Goal: Transaction & Acquisition: Purchase product/service

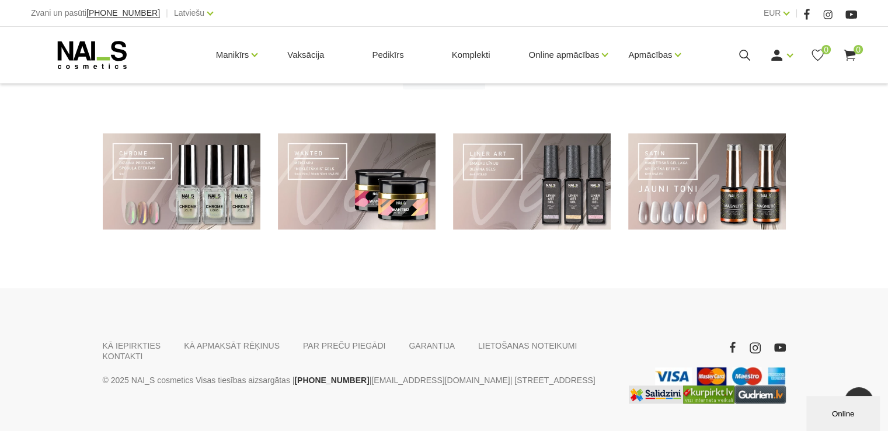
scroll to position [892, 0]
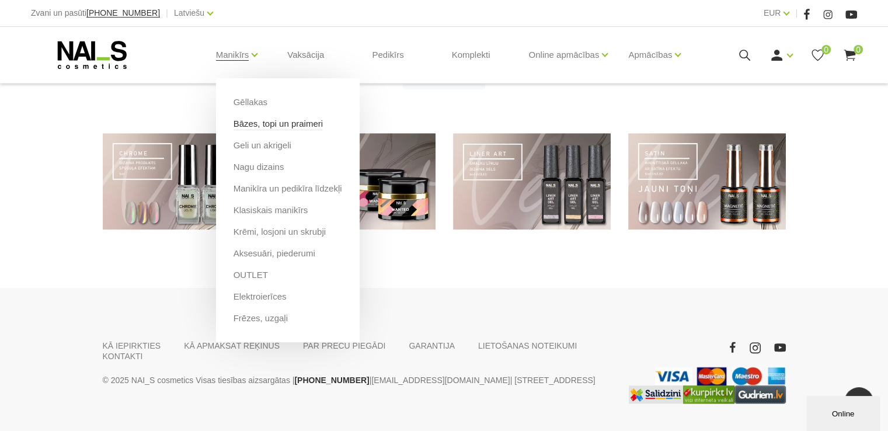
click at [253, 124] on link "Bāzes, topi un praimeri" at bounding box center [278, 123] width 89 height 13
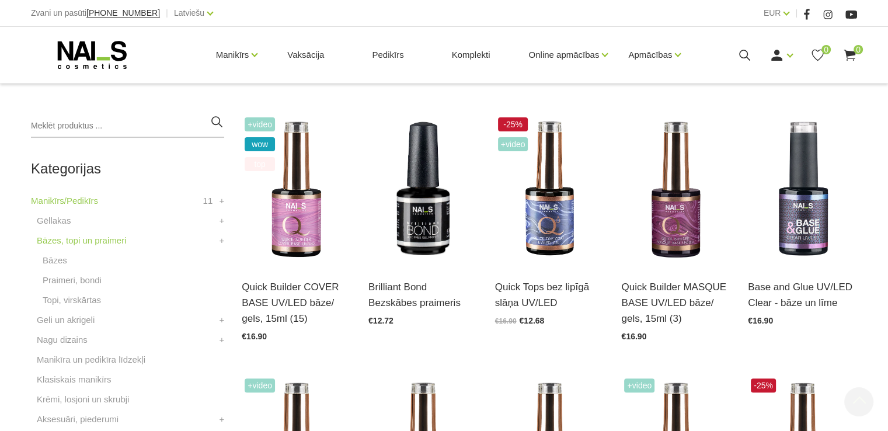
scroll to position [250, 0]
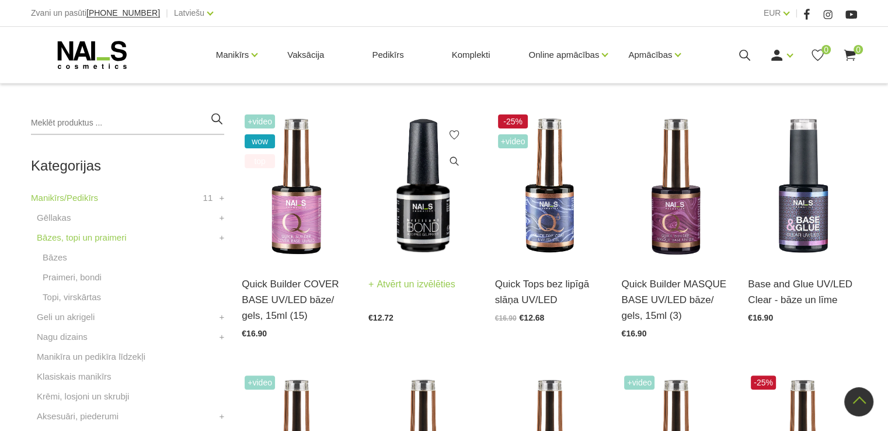
click at [423, 216] on img at bounding box center [422, 187] width 109 height 150
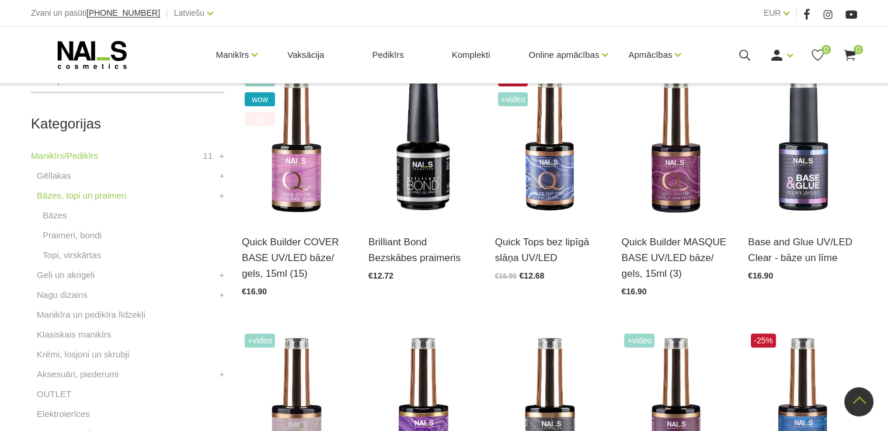
scroll to position [293, 0]
click at [89, 237] on link "Praimeri, bondi" at bounding box center [72, 235] width 59 height 14
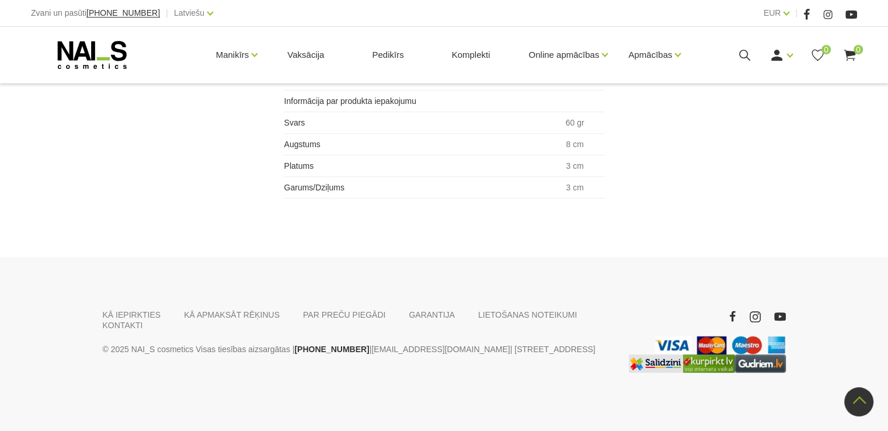
scroll to position [667, 0]
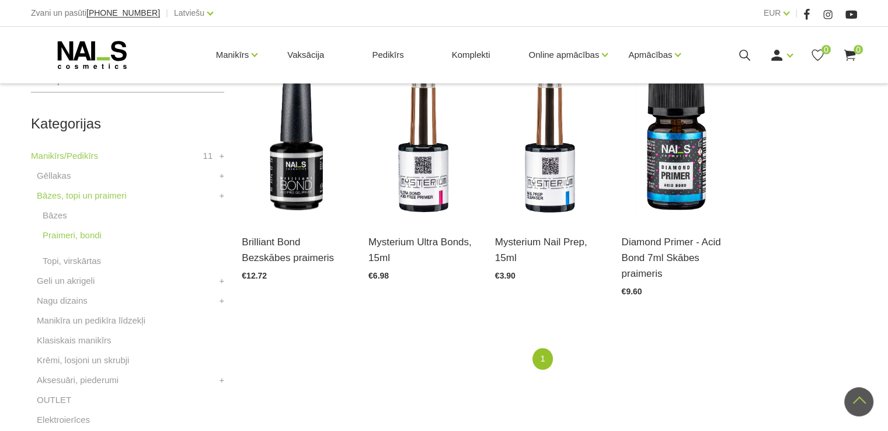
scroll to position [292, 0]
click at [553, 194] on img at bounding box center [549, 144] width 109 height 150
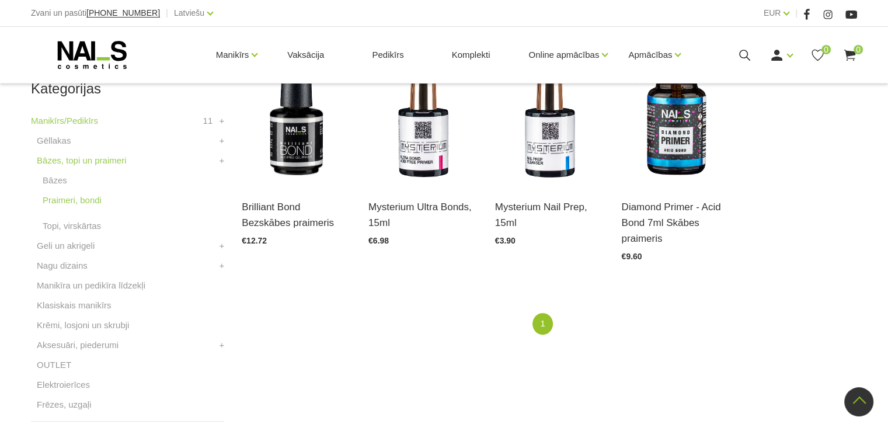
scroll to position [329, 0]
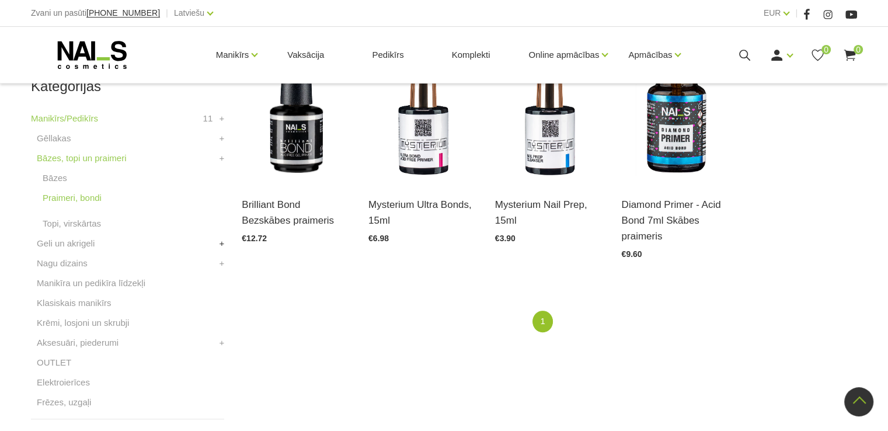
click at [220, 247] on link "+" at bounding box center [222, 243] width 5 height 14
click at [110, 269] on link "WANTED būvējošie geli" at bounding box center [89, 263] width 93 height 14
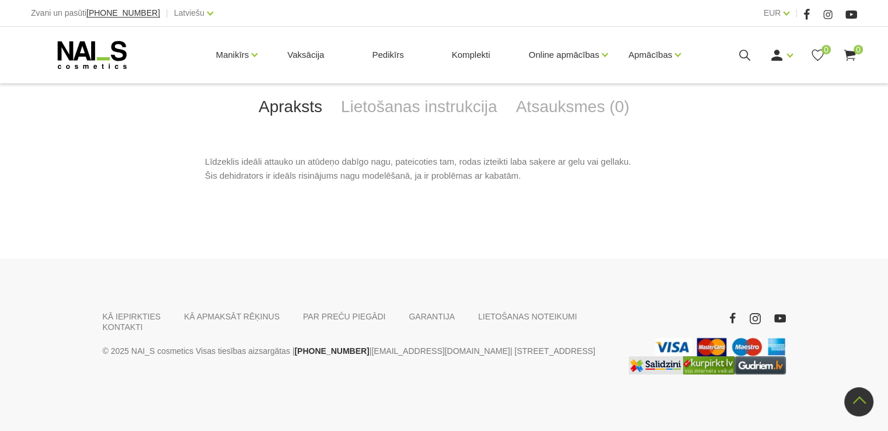
scroll to position [524, 0]
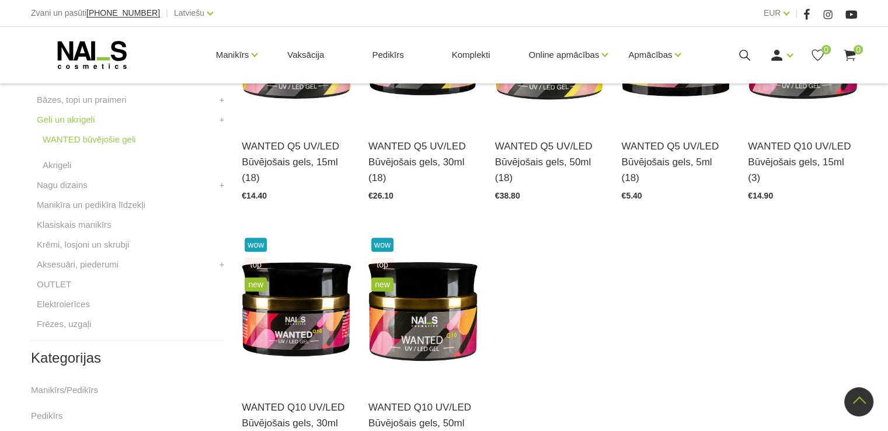
scroll to position [387, 0]
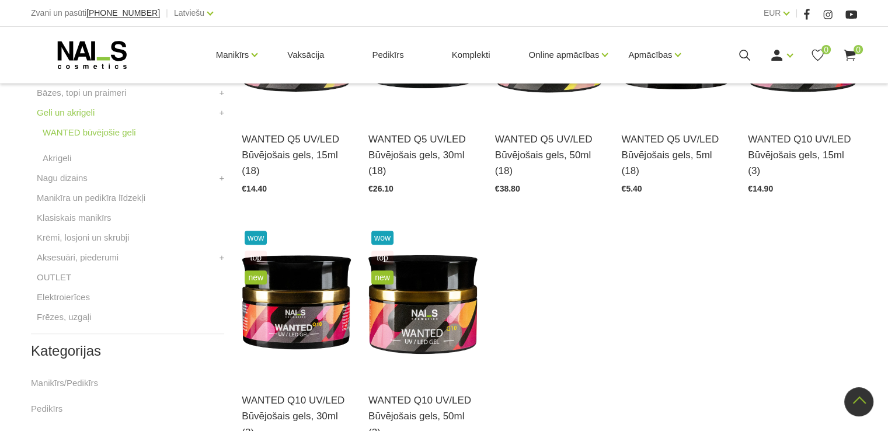
click at [355, 307] on div "wow top new WANTED Q10 UV/LED Būvējošais gels, 30ml (3) Atvērt un izvēlēties €2…" at bounding box center [296, 345] width 127 height 235
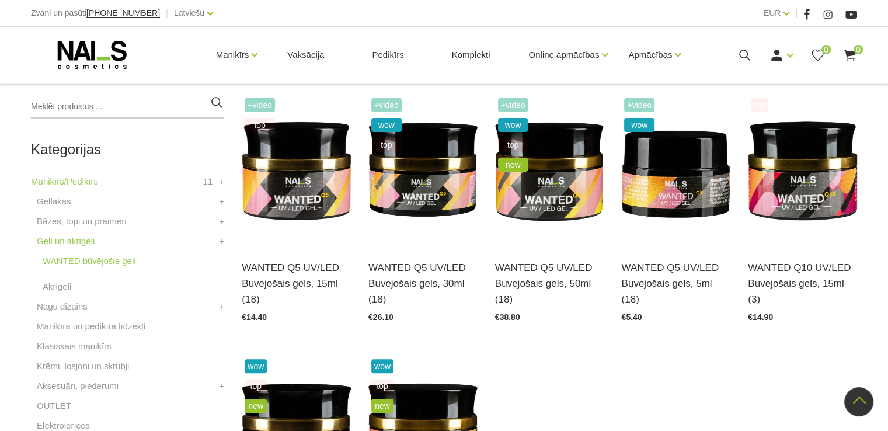
scroll to position [256, 0]
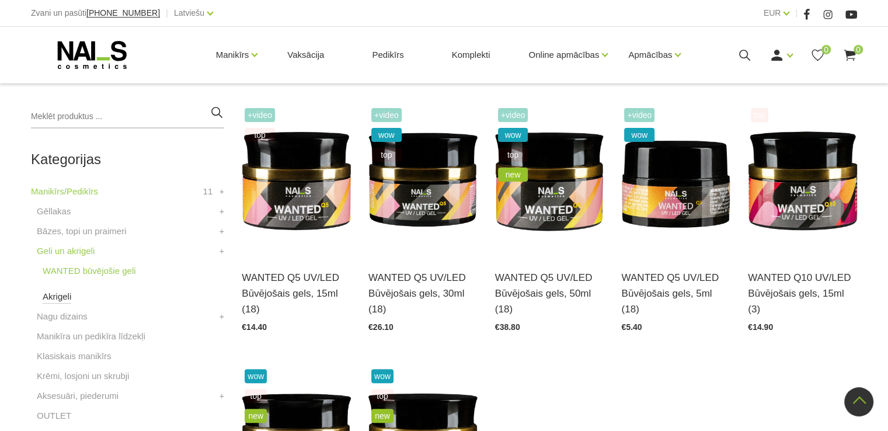
click at [58, 298] on link "Akrigeli" at bounding box center [57, 297] width 29 height 14
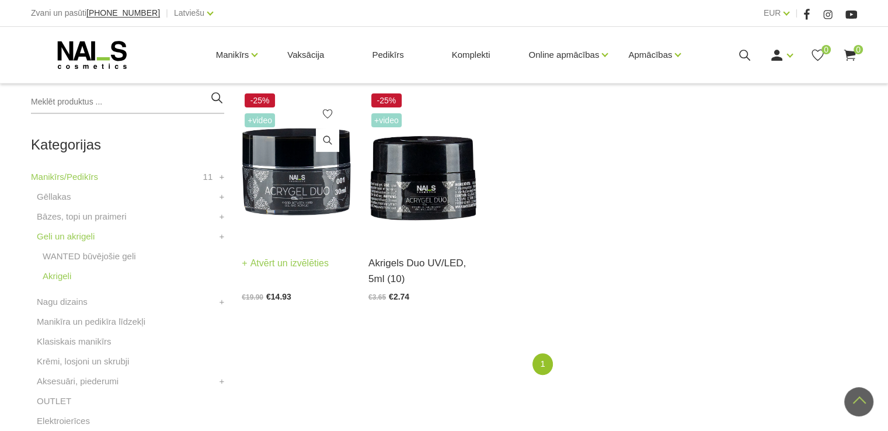
scroll to position [272, 0]
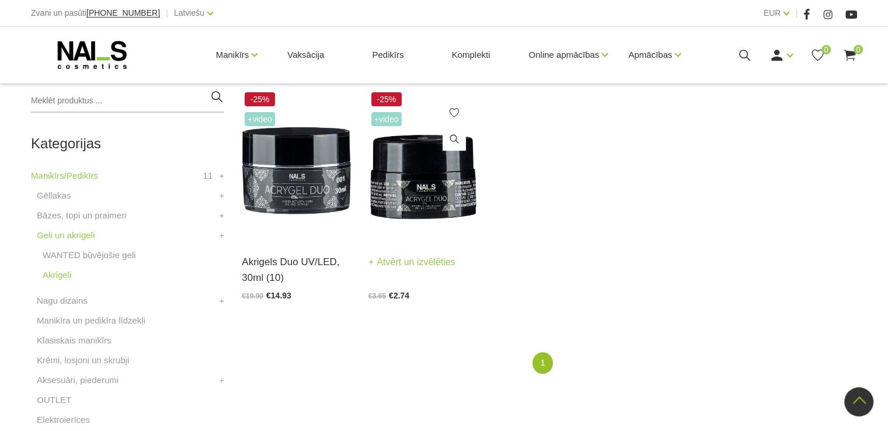
click at [418, 211] on img at bounding box center [422, 164] width 109 height 150
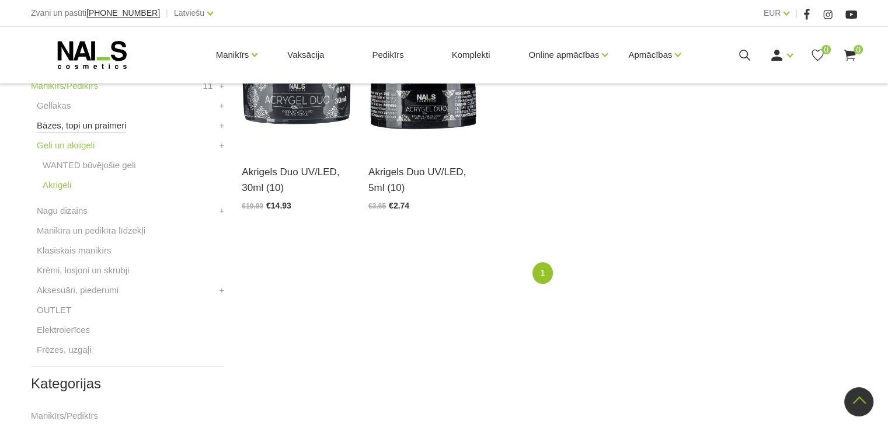
scroll to position [367, 0]
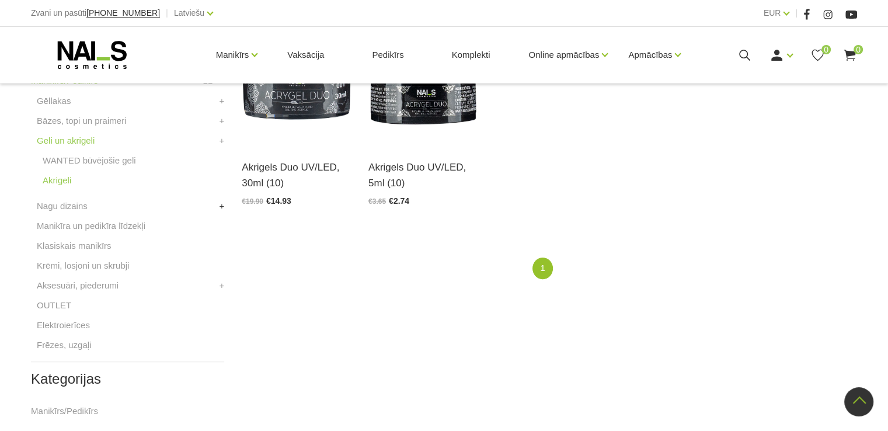
click at [220, 208] on link "+" at bounding box center [222, 206] width 5 height 14
click at [62, 227] on link "AIRNails" at bounding box center [60, 226] width 34 height 14
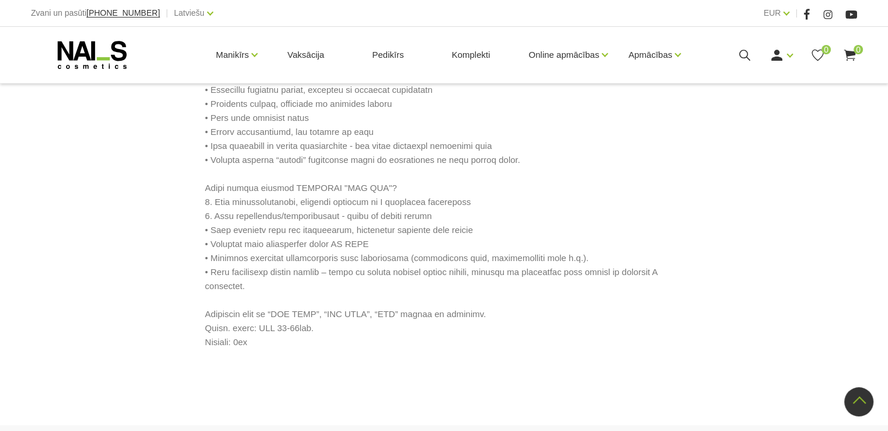
scroll to position [676, 0]
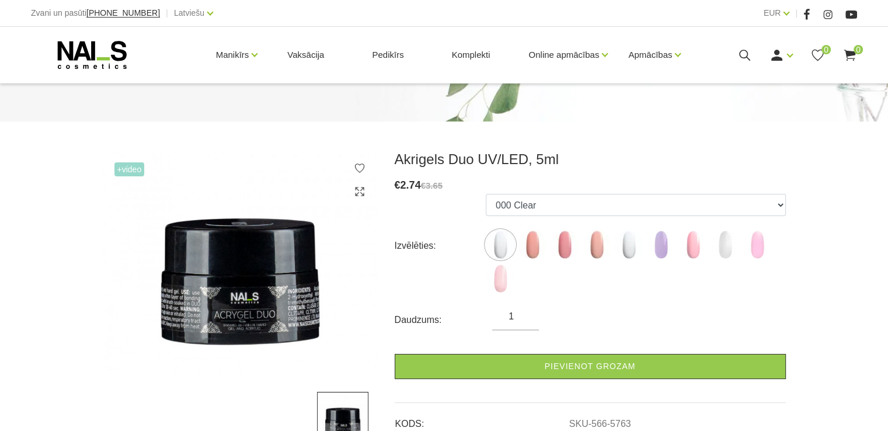
click at [358, 269] on img at bounding box center [240, 263] width 274 height 224
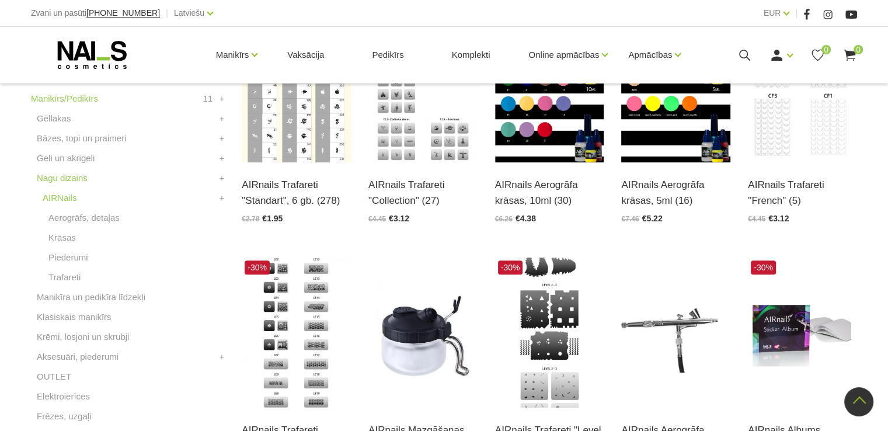
scroll to position [360, 0]
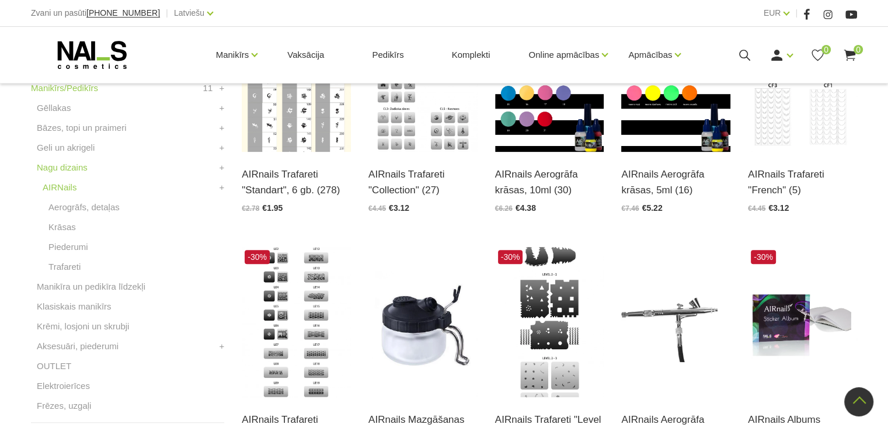
click at [217, 344] on li "Aksesuāri, piederumi Instrumenti, vīles Knaibles Otas Pincetes Standziņas, šķēr…" at bounding box center [127, 349] width 193 height 20
click at [220, 344] on link "+" at bounding box center [222, 346] width 5 height 14
click at [116, 351] on link "Aksesuāri, piederumi" at bounding box center [78, 346] width 82 height 14
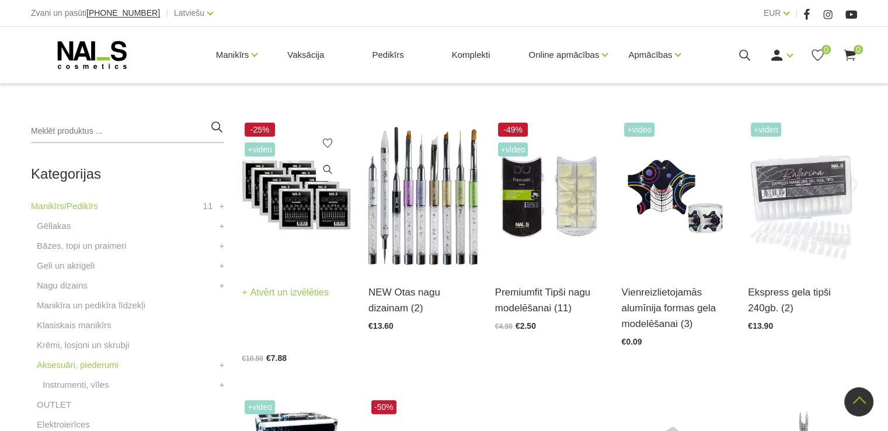
scroll to position [243, 0]
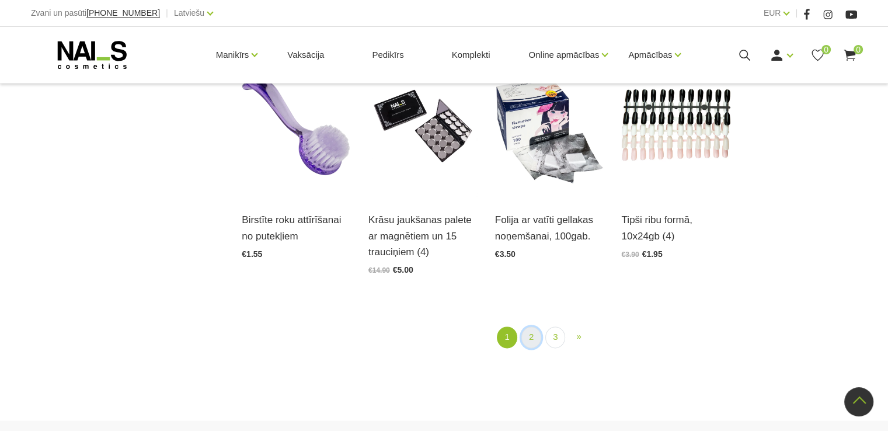
click at [526, 326] on link "2" at bounding box center [531, 337] width 20 height 22
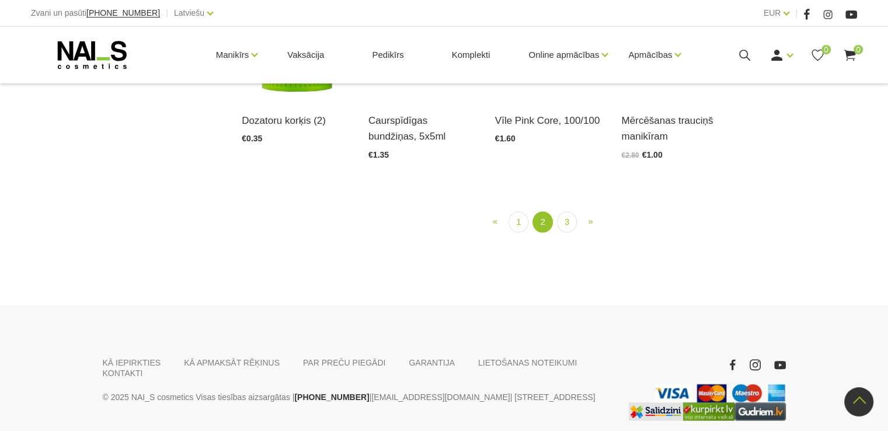
scroll to position [945, 0]
